Goal: Task Accomplishment & Management: Complete application form

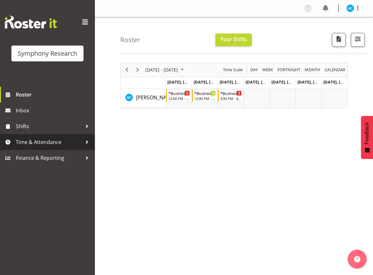
click at [49, 145] on span "Time & Attendance" at bounding box center [49, 141] width 66 height 9
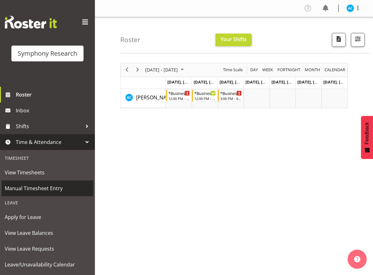
click at [43, 190] on span "Manual Timesheet Entry" at bounding box center [47, 187] width 85 height 9
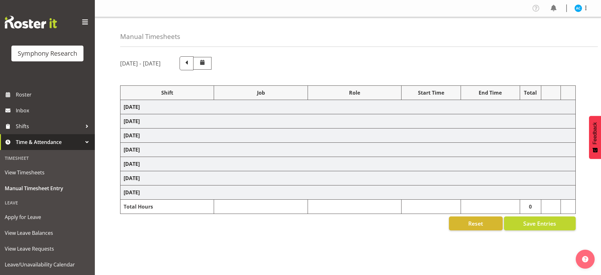
select select "26078"
select select "10499"
select select "47"
select select "26078"
select select "10499"
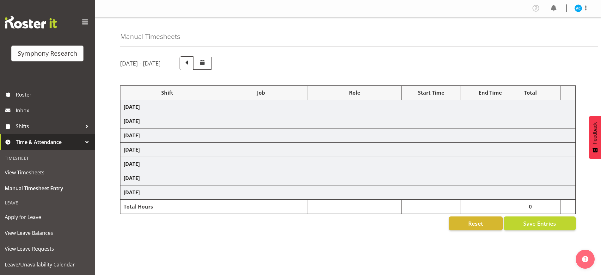
select select "47"
select select "26078"
select select "10499"
select select "47"
select select "26078"
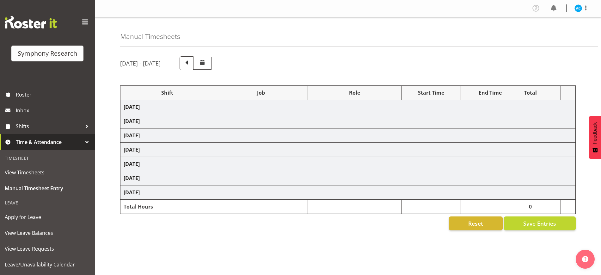
select select "10499"
select select "47"
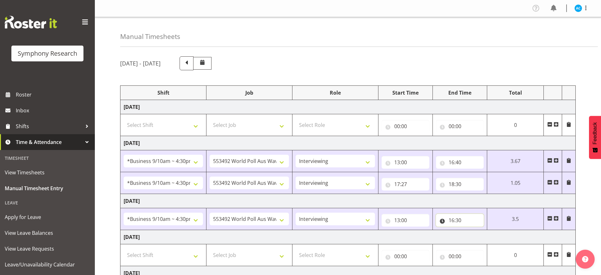
click at [457, 219] on input "16:30" at bounding box center [460, 220] width 48 height 13
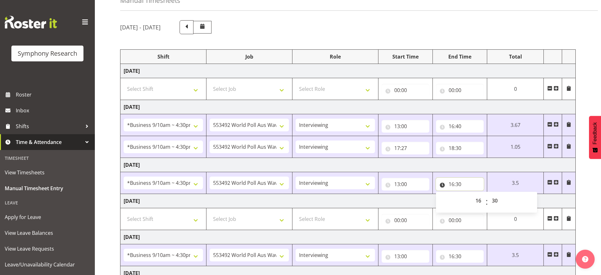
scroll to position [79, 0]
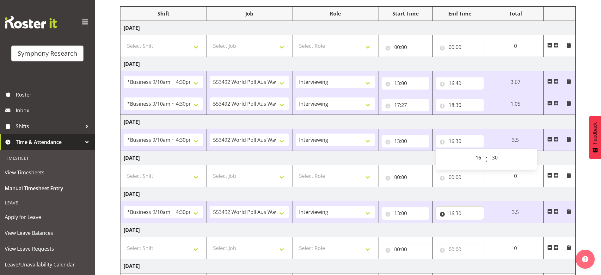
click at [456, 212] on input "16:30" at bounding box center [460, 213] width 48 height 13
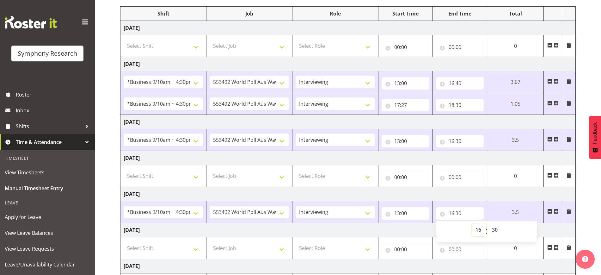
click at [478, 230] on select "00 01 02 03 04 05 06 07 08 09 10 11 12 13 14 15 16 17 18 19 20 21 22 23" at bounding box center [479, 229] width 14 height 13
select select "17"
click at [472, 223] on select "00 01 02 03 04 05 06 07 08 09 10 11 12 13 14 15 16 17 18 19 20 21 22 23" at bounding box center [479, 229] width 14 height 13
type input "17:30"
click at [496, 230] on select "00 01 02 03 04 05 06 07 08 09 10 11 12 13 14 15 16 17 18 19 20 21 22 23 24 25 2…" at bounding box center [495, 229] width 14 height 13
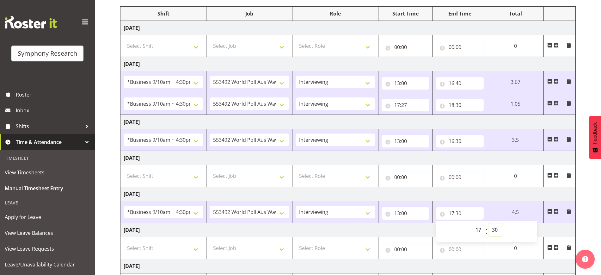
select select "0"
click at [488, 223] on select "00 01 02 03 04 05 06 07 08 09 10 11 12 13 14 15 16 17 18 19 20 21 22 23 24 25 2…" at bounding box center [495, 229] width 14 height 13
type input "17:00"
click at [593, 193] on div "September 22nd - September 28th 2025 Shift Job Role Start Time End Time Total M…" at bounding box center [360, 151] width 481 height 358
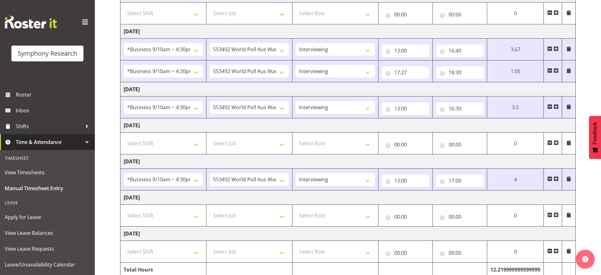
scroll to position [141, 0]
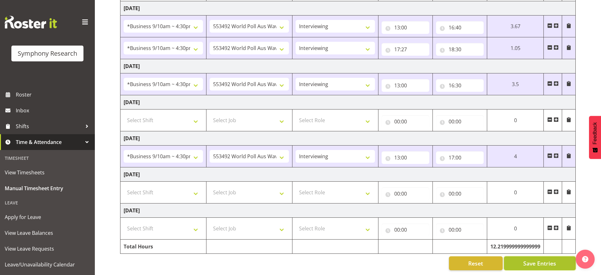
click at [544, 259] on span "Save Entries" at bounding box center [539, 263] width 33 height 8
click at [527, 260] on span "Save Entries" at bounding box center [539, 263] width 33 height 8
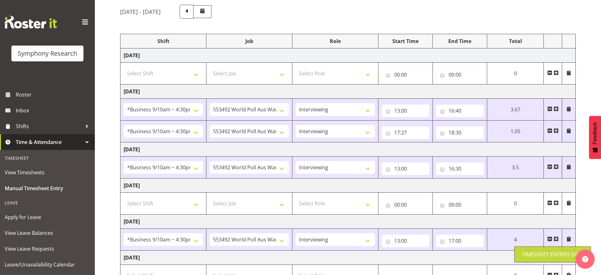
scroll to position [0, 0]
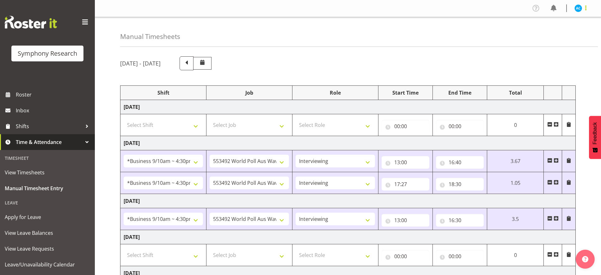
click at [582, 8] on span at bounding box center [586, 8] width 8 height 8
click at [535, 32] on link "Log Out" at bounding box center [559, 33] width 61 height 11
